Goal: Task Accomplishment & Management: Use online tool/utility

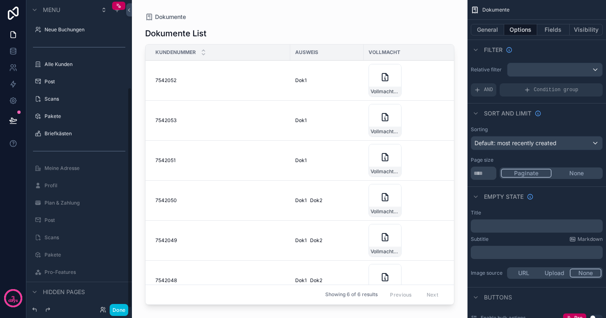
scroll to position [122, 0]
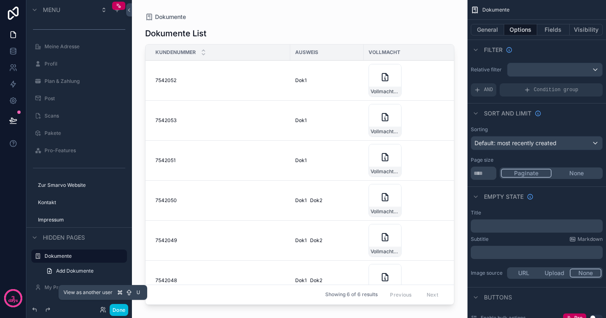
click at [105, 308] on icon at bounding box center [104, 308] width 1 height 2
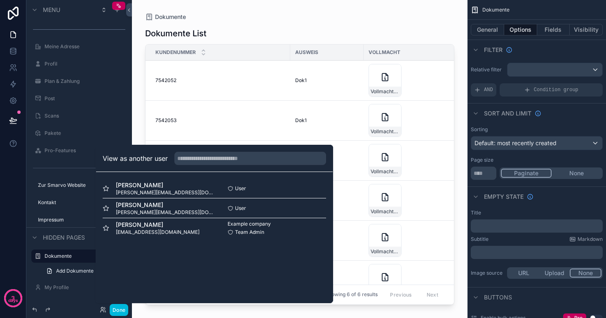
click at [0, 0] on button "Select" at bounding box center [0, 0] width 0 height 0
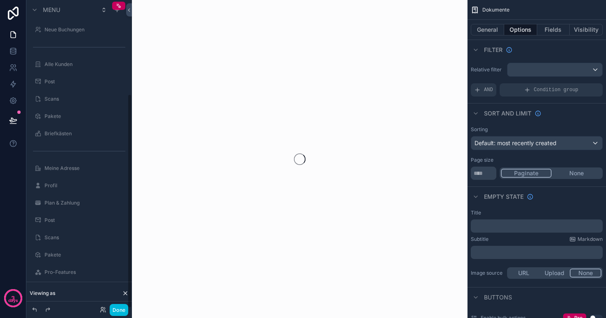
scroll to position [135, 0]
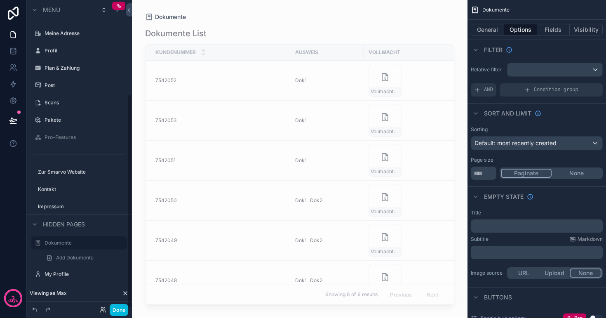
click at [117, 306] on button "Done" at bounding box center [119, 310] width 19 height 12
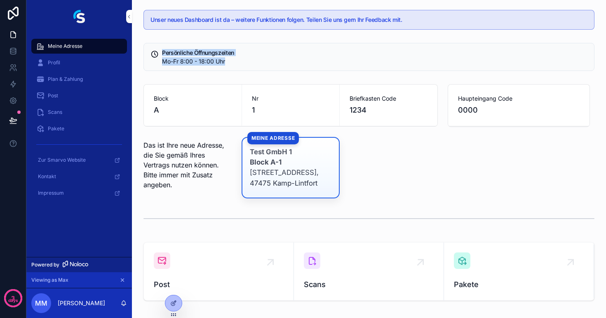
drag, startPoint x: 233, startPoint y: 63, endPoint x: 163, endPoint y: 52, distance: 70.1
click at [163, 52] on div "Persönliche Öffnungszeiten Mo-Fr 8:00 - 18:00 Uhr" at bounding box center [375, 58] width 426 height 16
click at [163, 52] on h5 "Persönliche Öffnungszeiten" at bounding box center [375, 53] width 426 height 6
click at [78, 62] on div "Profil" at bounding box center [79, 62] width 86 height 13
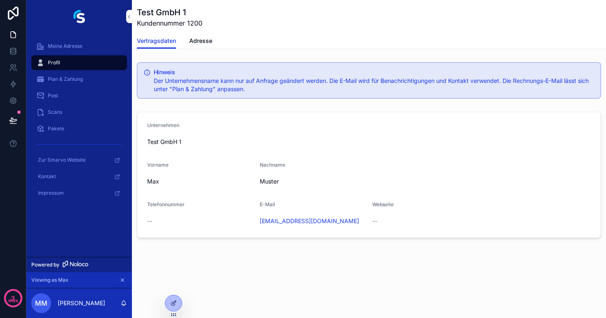
click at [197, 40] on span "Adresse" at bounding box center [200, 41] width 23 height 8
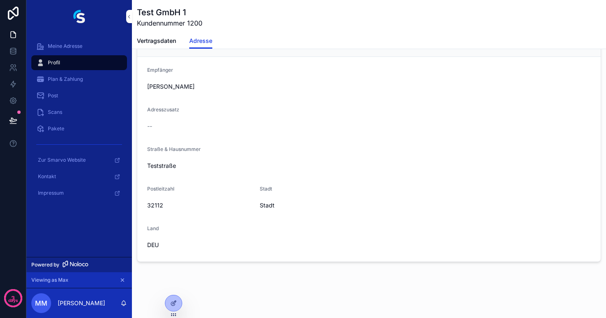
scroll to position [75, 0]
click at [74, 80] on span "Plan & Zahlung" at bounding box center [65, 79] width 35 height 7
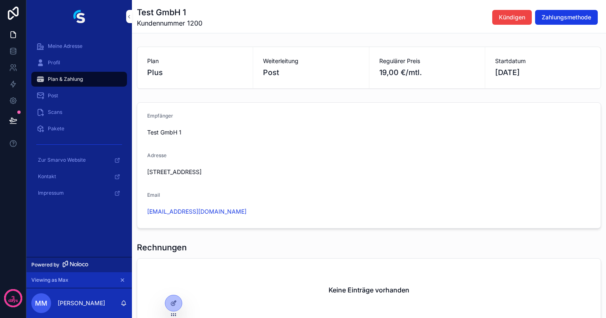
click at [514, 14] on span "Kündigen" at bounding box center [512, 17] width 26 height 8
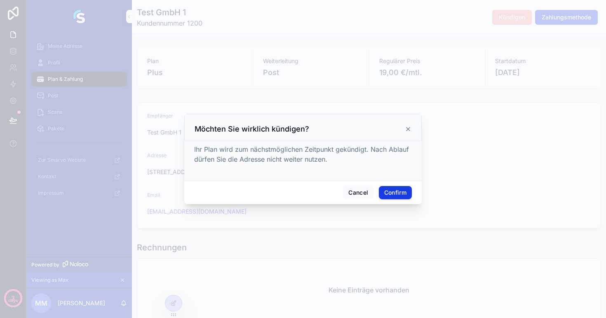
click at [353, 193] on button "Cancel" at bounding box center [358, 192] width 31 height 13
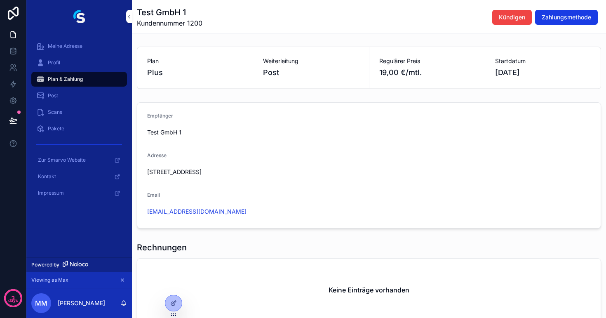
click at [84, 93] on div "Post" at bounding box center [79, 95] width 86 height 13
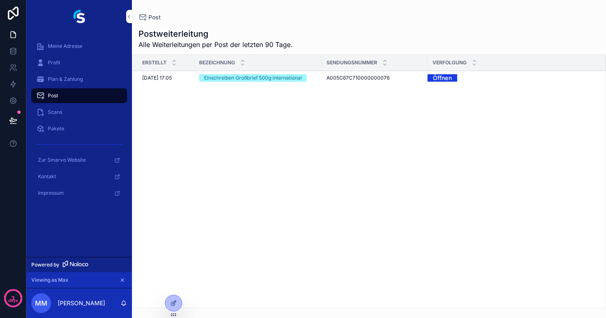
click at [85, 103] on div "Post" at bounding box center [79, 95] width 106 height 16
click at [77, 110] on div "Scans" at bounding box center [79, 112] width 86 height 13
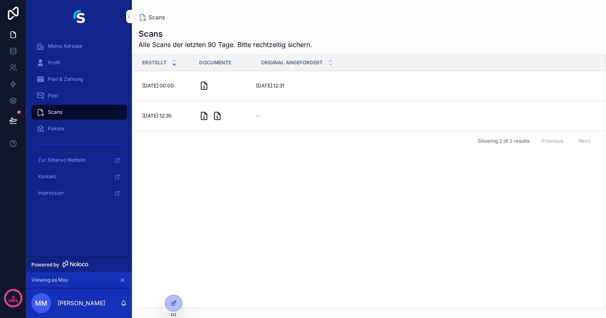
click at [70, 130] on div "Pakete" at bounding box center [79, 128] width 86 height 13
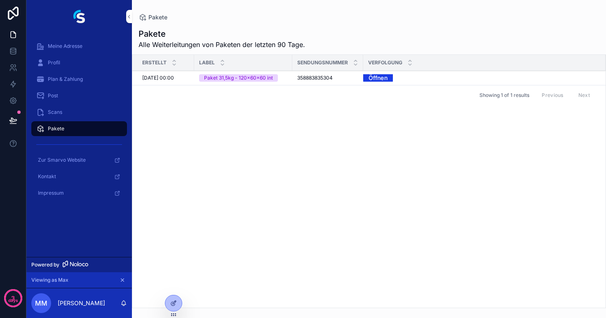
click at [66, 114] on div "Scans" at bounding box center [79, 112] width 86 height 13
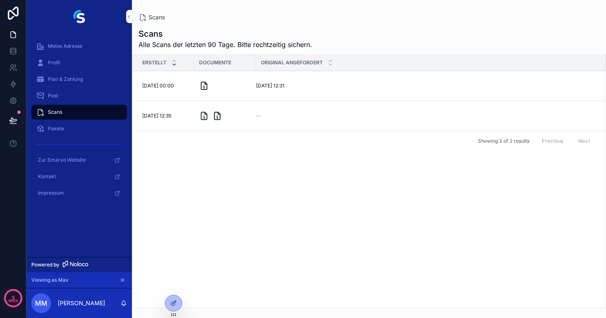
click at [59, 97] on div "Post" at bounding box center [79, 95] width 86 height 13
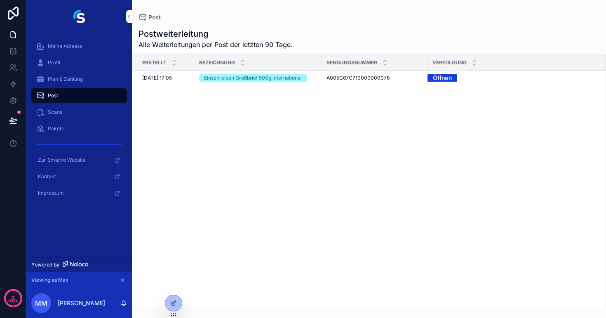
click at [55, 83] on div "Plan & Zahlung" at bounding box center [79, 79] width 86 height 13
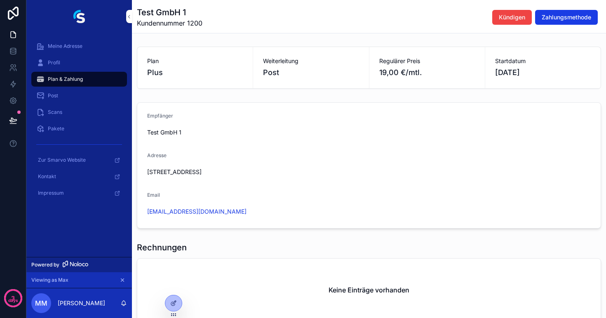
click at [76, 45] on span "Meine Adresse" at bounding box center [65, 46] width 35 height 7
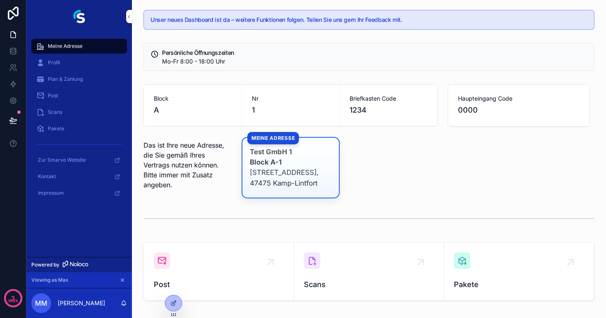
click at [54, 63] on span "Profil" at bounding box center [54, 62] width 12 height 7
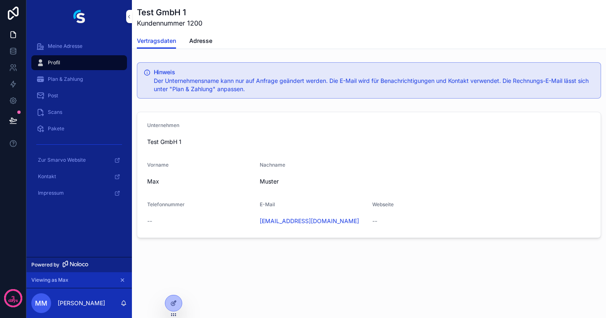
click at [61, 79] on span "Plan & Zahlung" at bounding box center [65, 79] width 35 height 7
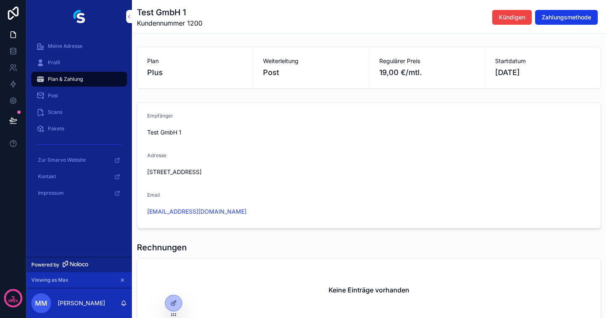
click at [64, 94] on div "Post" at bounding box center [79, 95] width 86 height 13
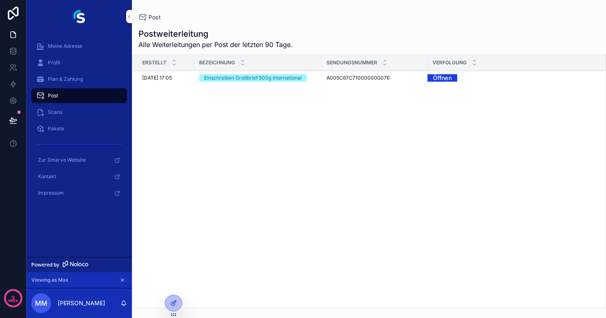
click at [57, 117] on div "Scans" at bounding box center [79, 112] width 86 height 13
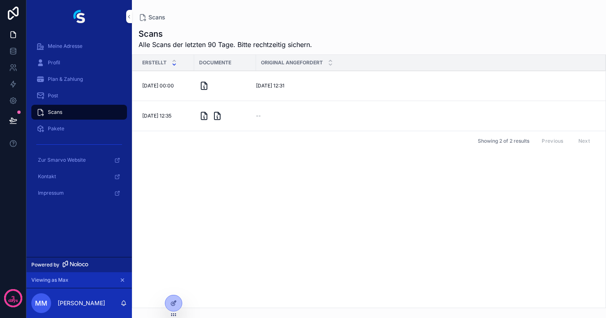
click at [0, 0] on span "Original anfordern" at bounding box center [0, 0] width 0 height 0
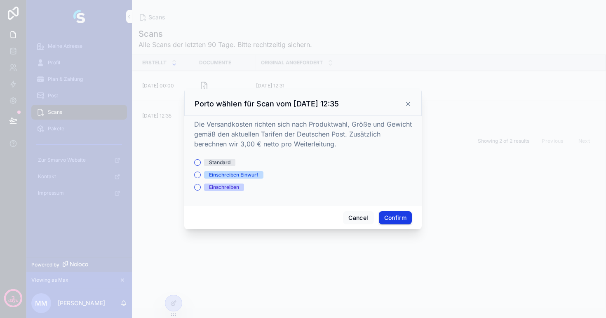
click at [452, 272] on div at bounding box center [303, 159] width 606 height 318
click at [365, 217] on button "Cancel" at bounding box center [358, 217] width 31 height 13
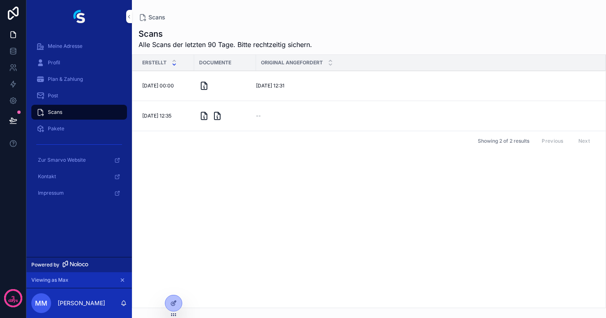
click at [73, 130] on div "Pakete" at bounding box center [79, 128] width 86 height 13
